Goal: Find specific page/section: Find specific page/section

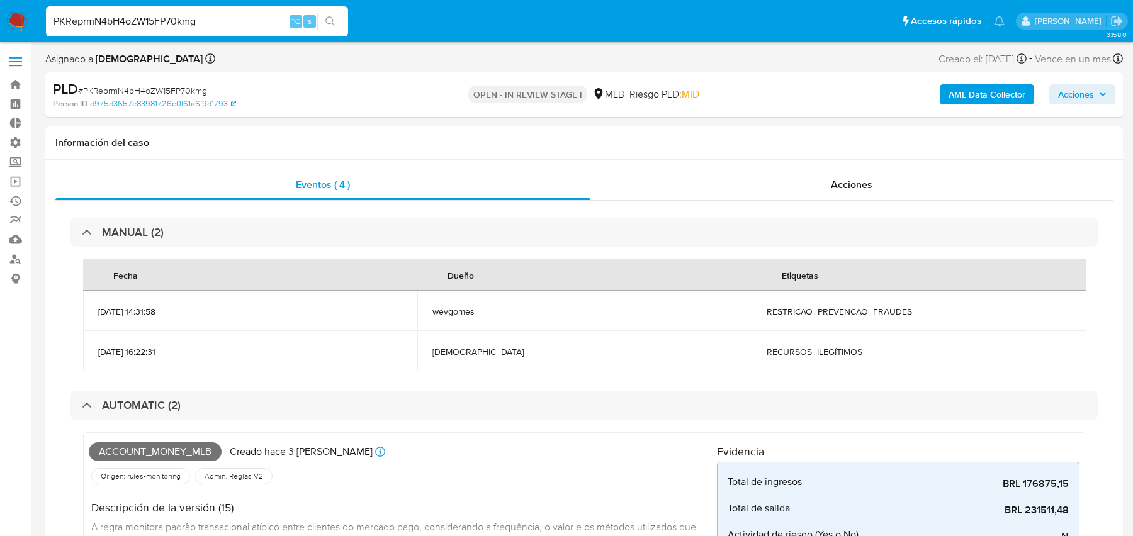
select select "10"
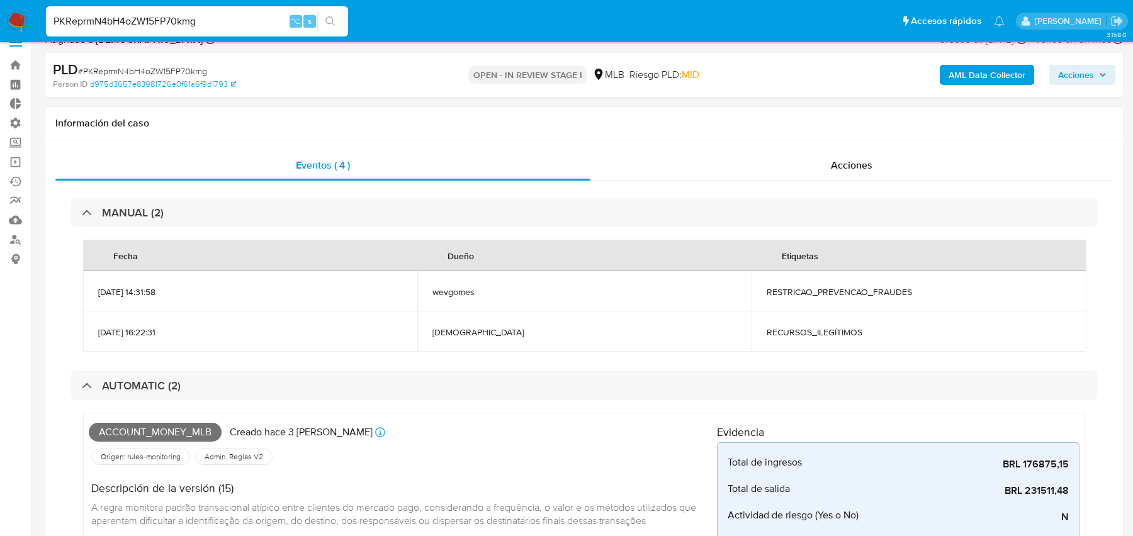
click at [222, 18] on input "PKReprmN4bH4oZW15FP70kmg" at bounding box center [197, 21] width 302 height 16
paste input "34307770"
type input "34307770"
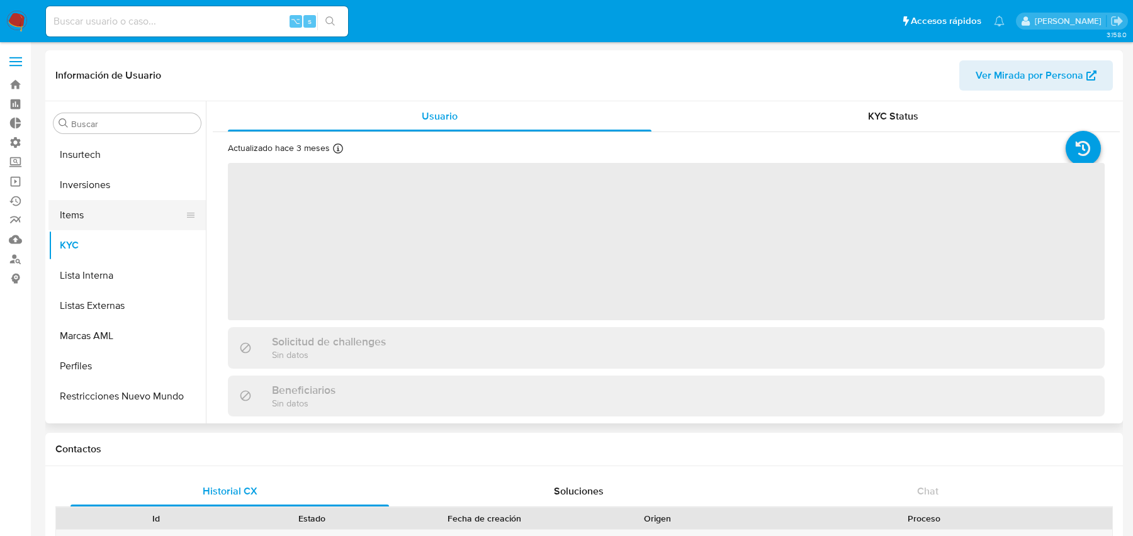
scroll to position [592, 0]
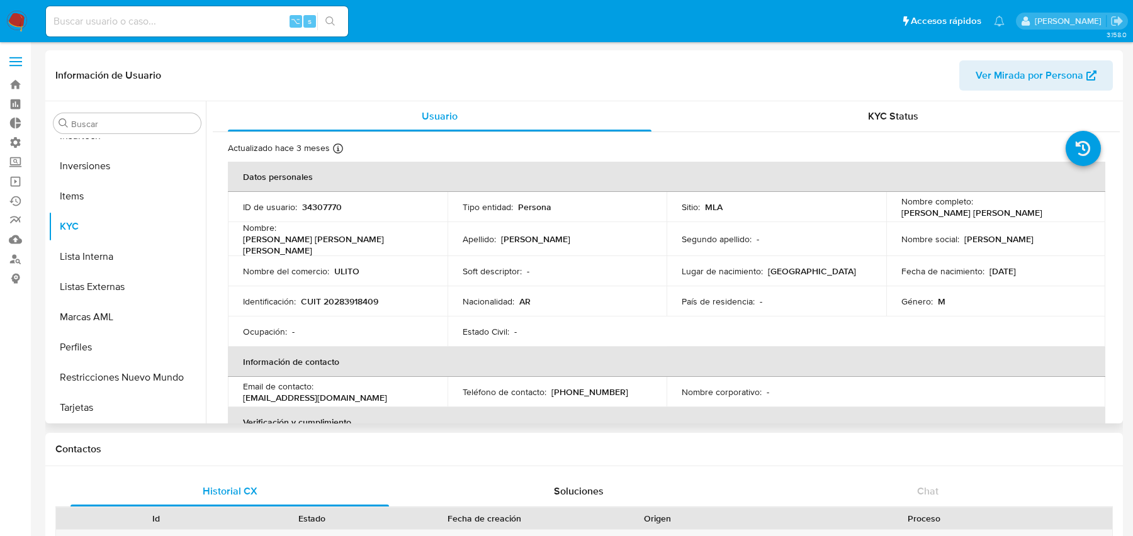
click at [1001, 62] on span "Ver Mirada por Persona" at bounding box center [1029, 75] width 108 height 30
select select "10"
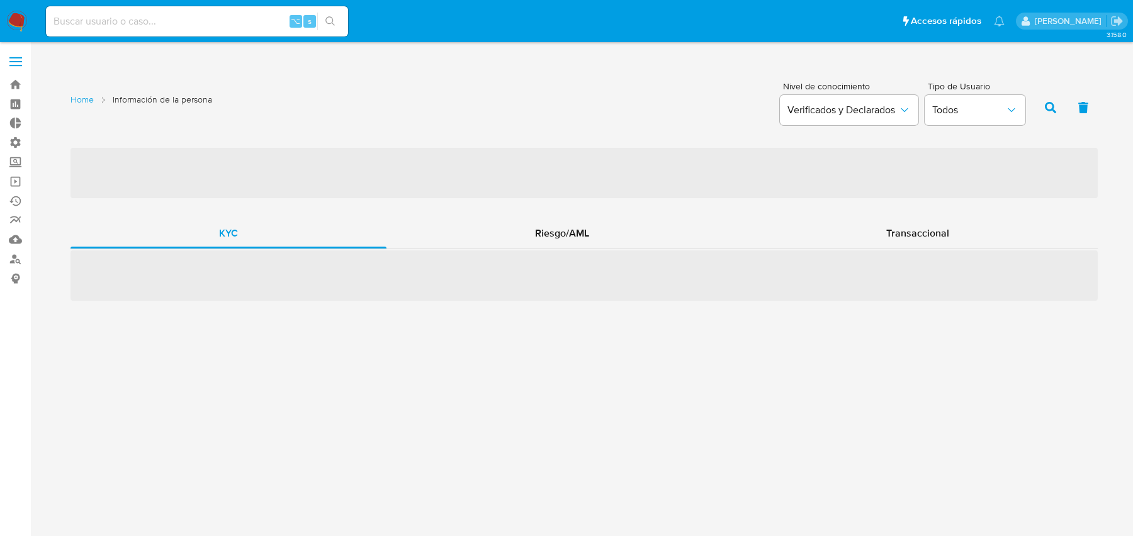
click at [510, 254] on span "‌" at bounding box center [583, 275] width 1027 height 50
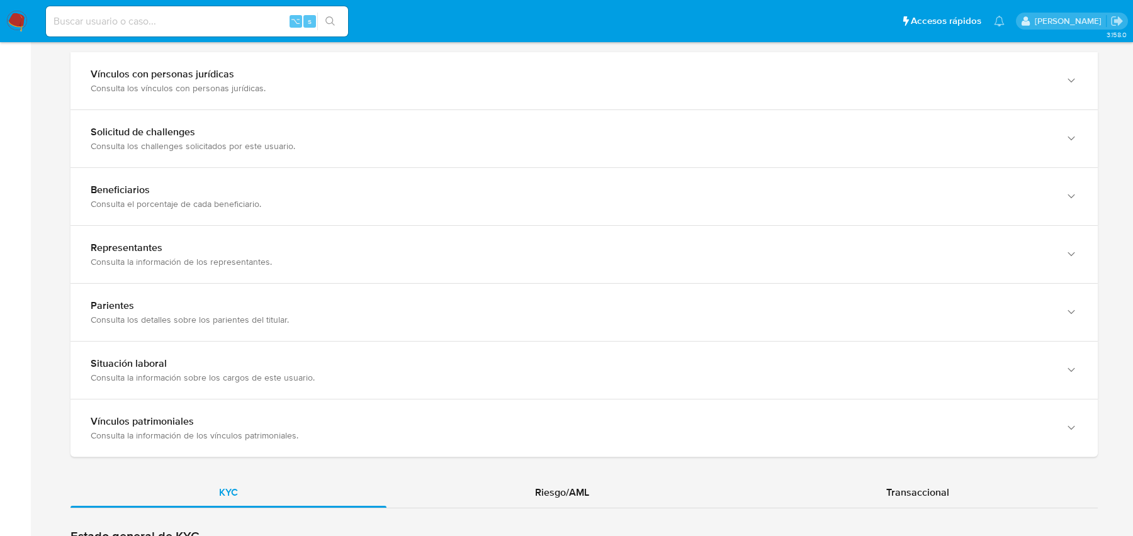
scroll to position [1037, 0]
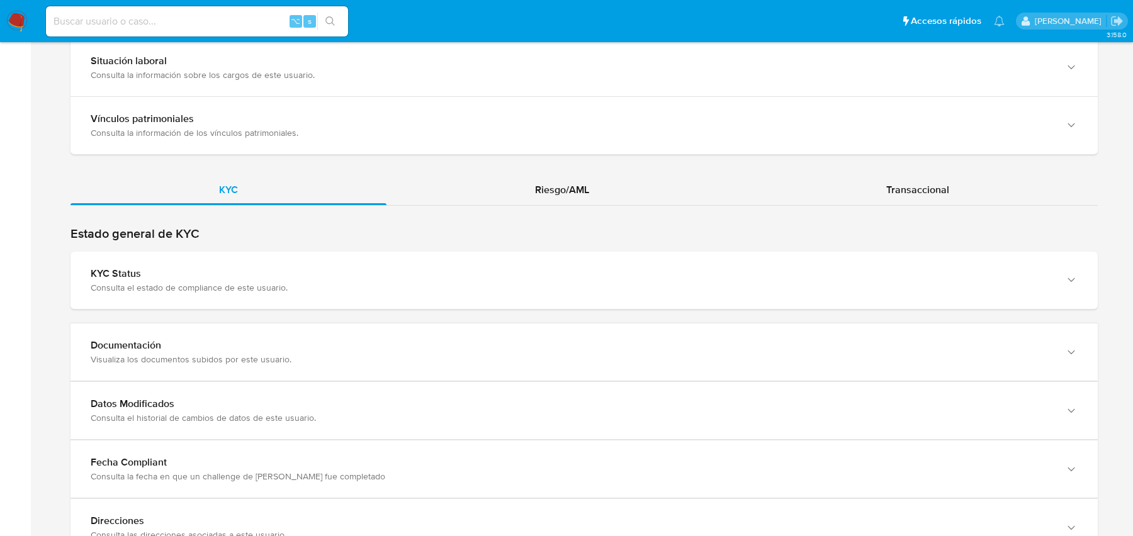
click at [492, 193] on div "Riesgo/AML" at bounding box center [561, 190] width 351 height 30
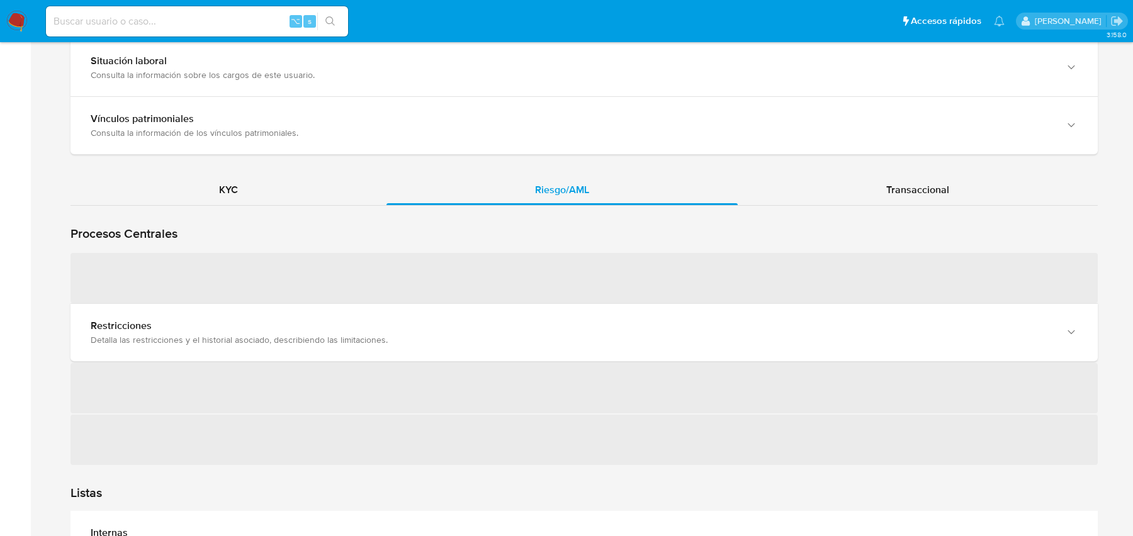
click at [323, 253] on span "‌" at bounding box center [583, 278] width 1027 height 50
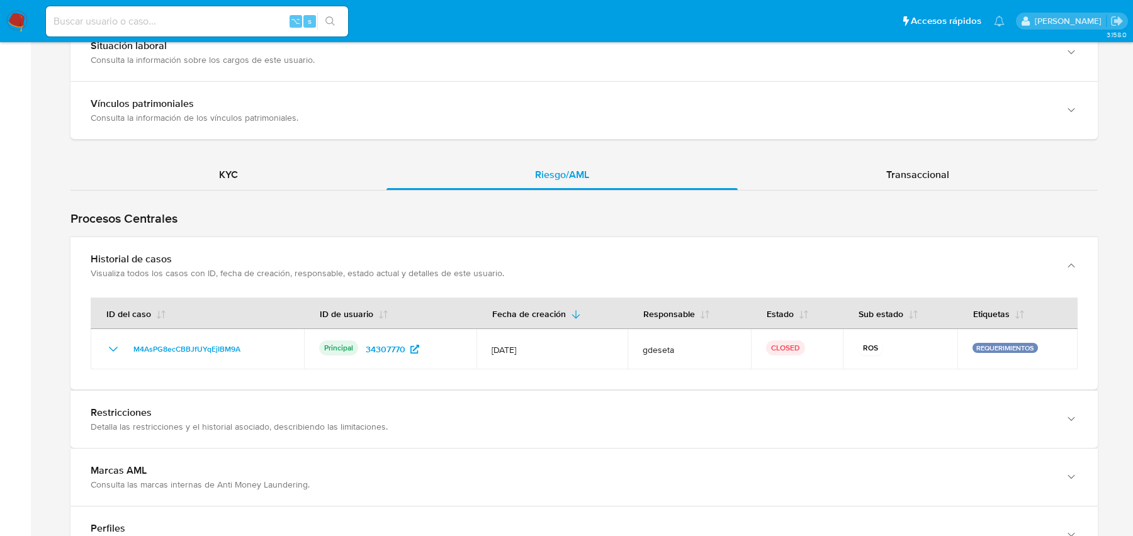
scroll to position [1055, 0]
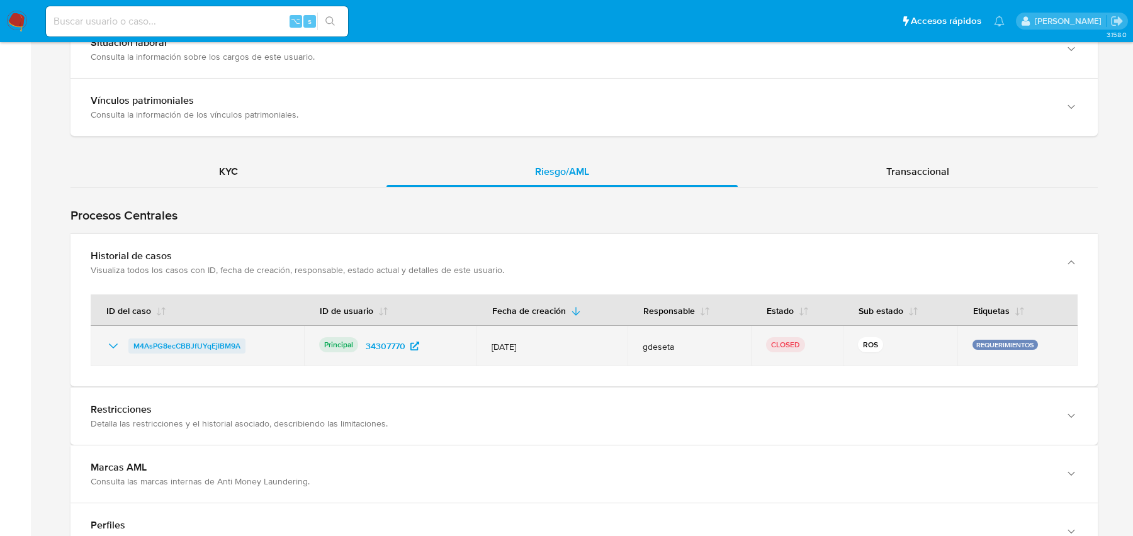
click at [201, 339] on span "M4AsPG8ecCBBJfUYqEjIBM9A" at bounding box center [186, 346] width 107 height 15
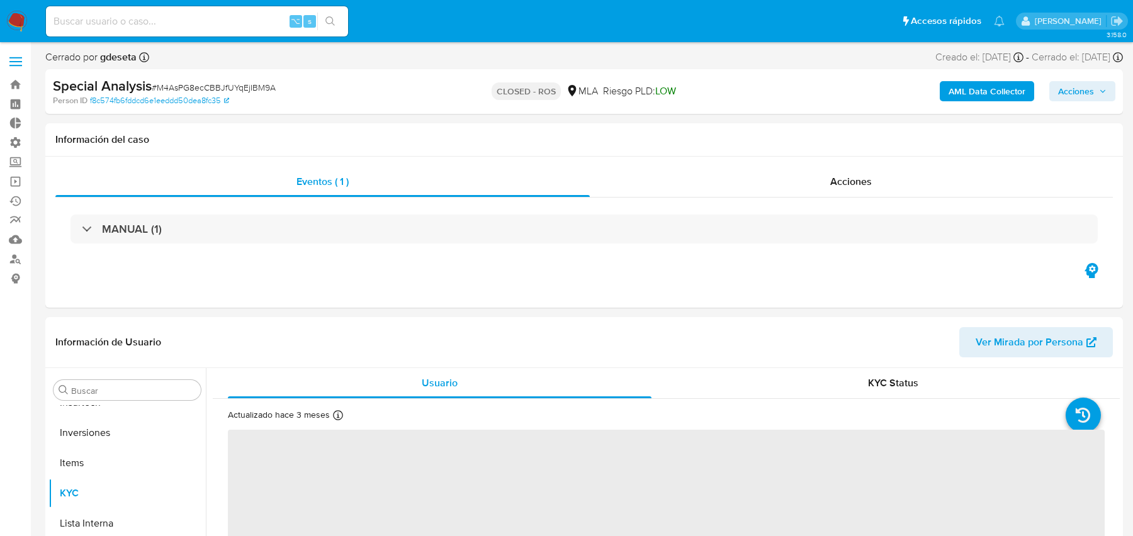
scroll to position [592, 0]
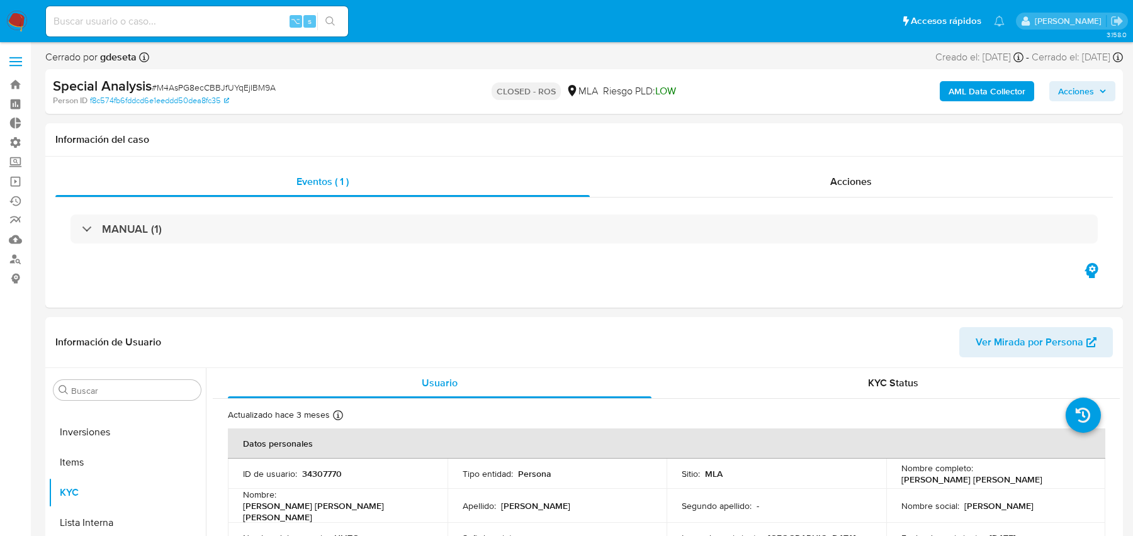
select select "10"
click at [967, 101] on b "AML Data Collector" at bounding box center [986, 91] width 77 height 20
